Goal: Information Seeking & Learning: Learn about a topic

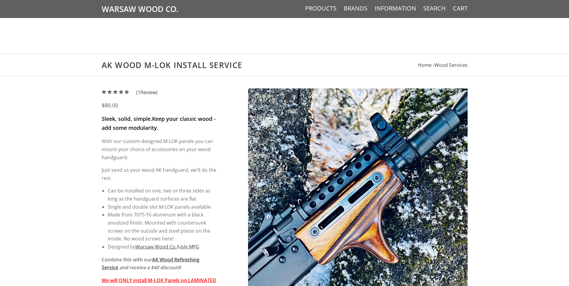
scroll to position [180, 0]
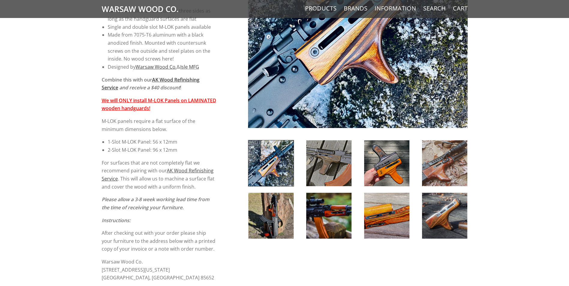
click at [329, 163] on img at bounding box center [328, 163] width 45 height 46
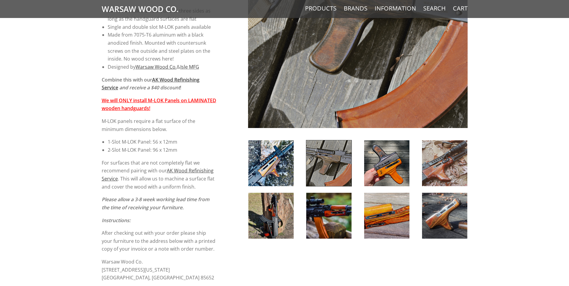
click at [289, 161] on img at bounding box center [270, 163] width 45 height 46
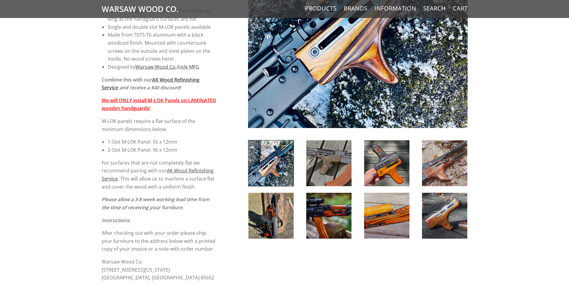
click at [386, 154] on img at bounding box center [386, 163] width 45 height 46
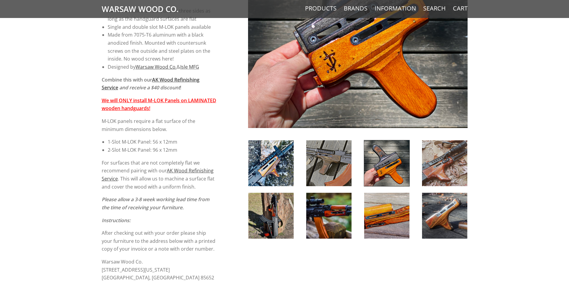
click at [271, 232] on img at bounding box center [270, 216] width 45 height 46
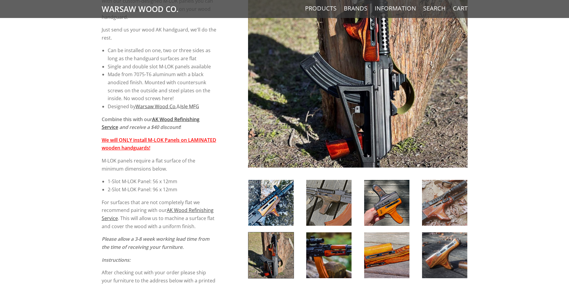
scroll to position [120, 0]
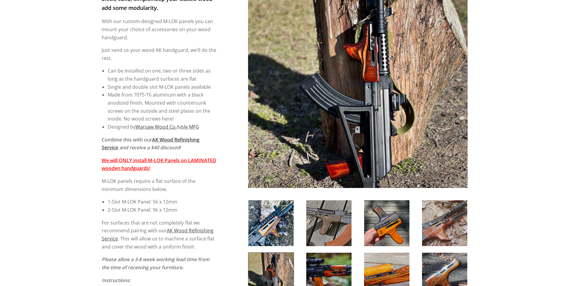
click at [268, 239] on img at bounding box center [270, 223] width 45 height 46
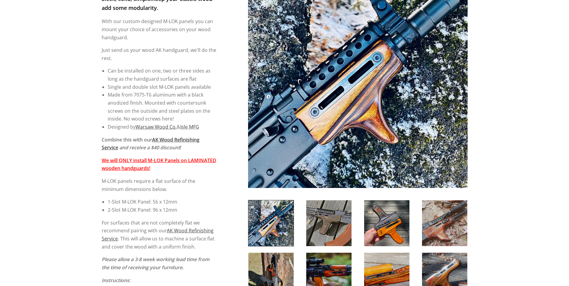
click at [267, 273] on img at bounding box center [270, 276] width 45 height 46
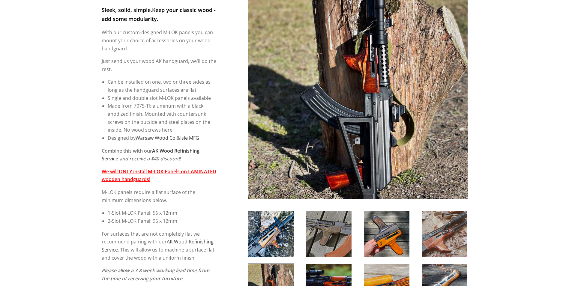
scroll to position [90, 0]
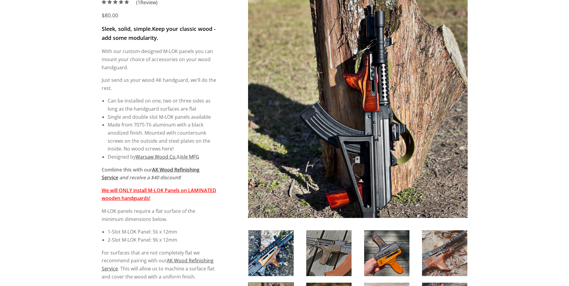
click at [334, 74] on img at bounding box center [358, 109] width 220 height 220
click at [448, 256] on img at bounding box center [444, 253] width 45 height 46
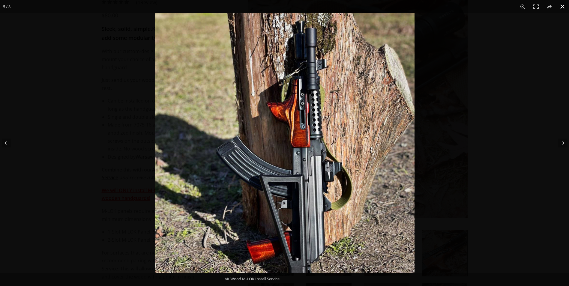
click at [537, 84] on div at bounding box center [439, 156] width 569 height 286
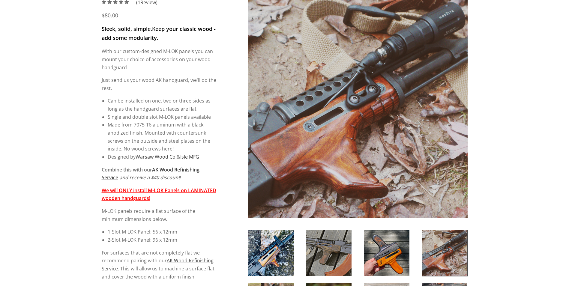
click at [455, 255] on img at bounding box center [444, 253] width 45 height 46
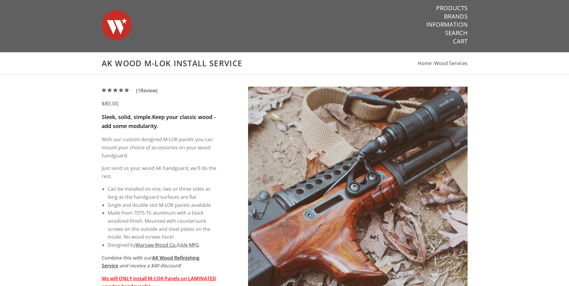
scroll to position [0, 0]
